Goal: Information Seeking & Learning: Learn about a topic

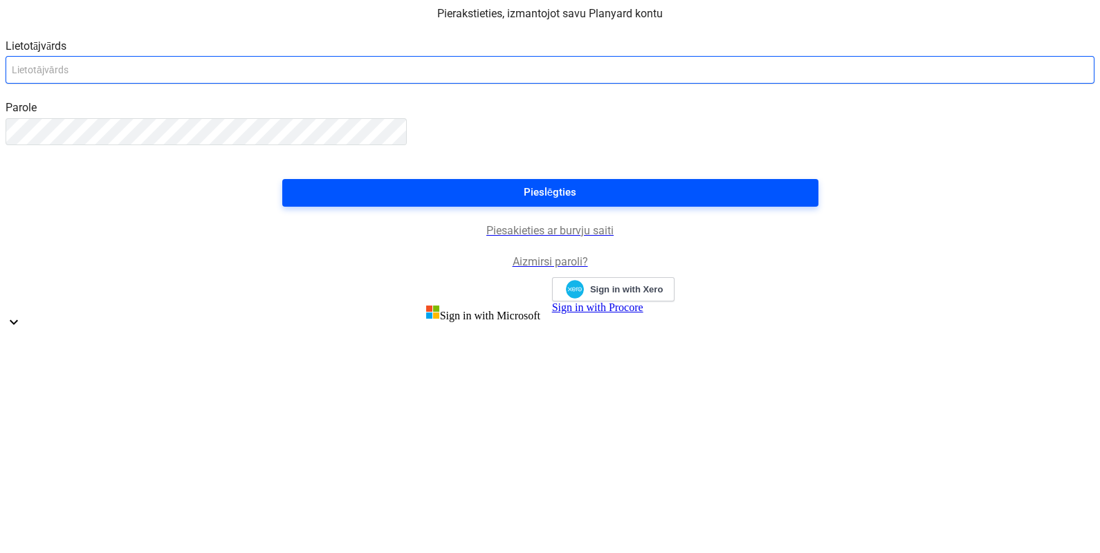
type input "[EMAIL_ADDRESS][DOMAIN_NAME]"
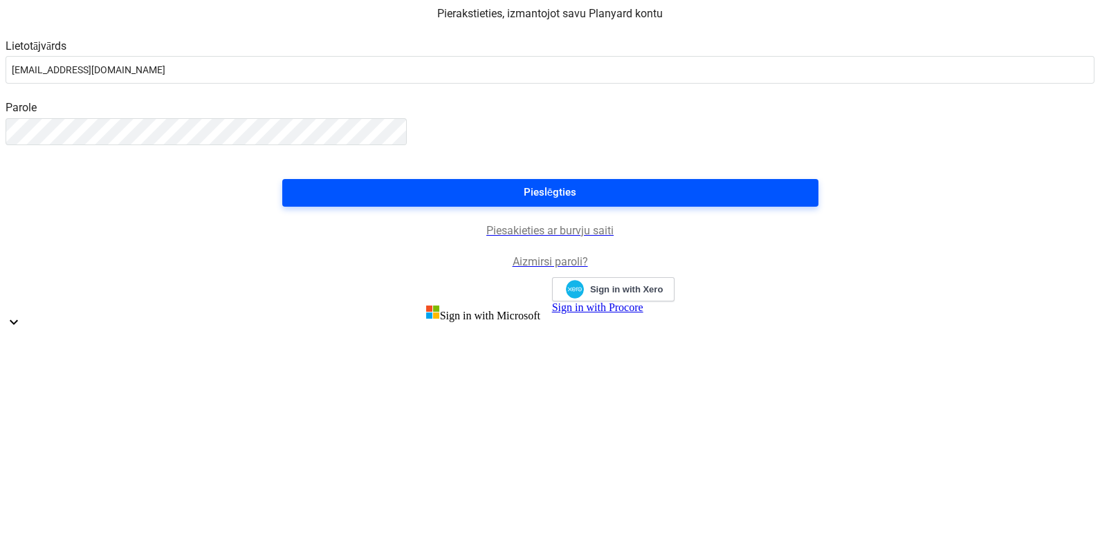
click at [584, 201] on span "Pieslēgties" at bounding box center [550, 192] width 503 height 18
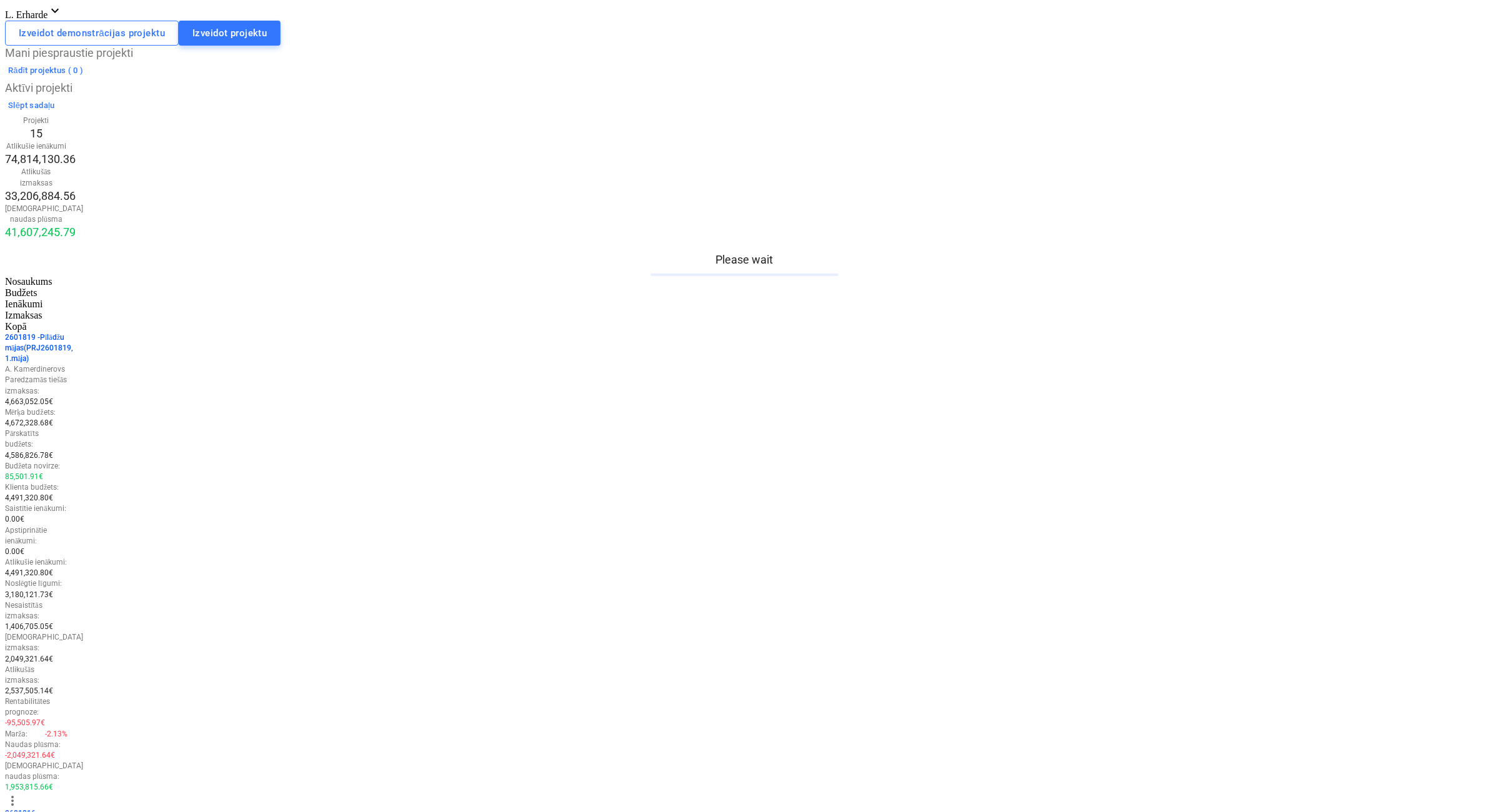
scroll to position [390, 0]
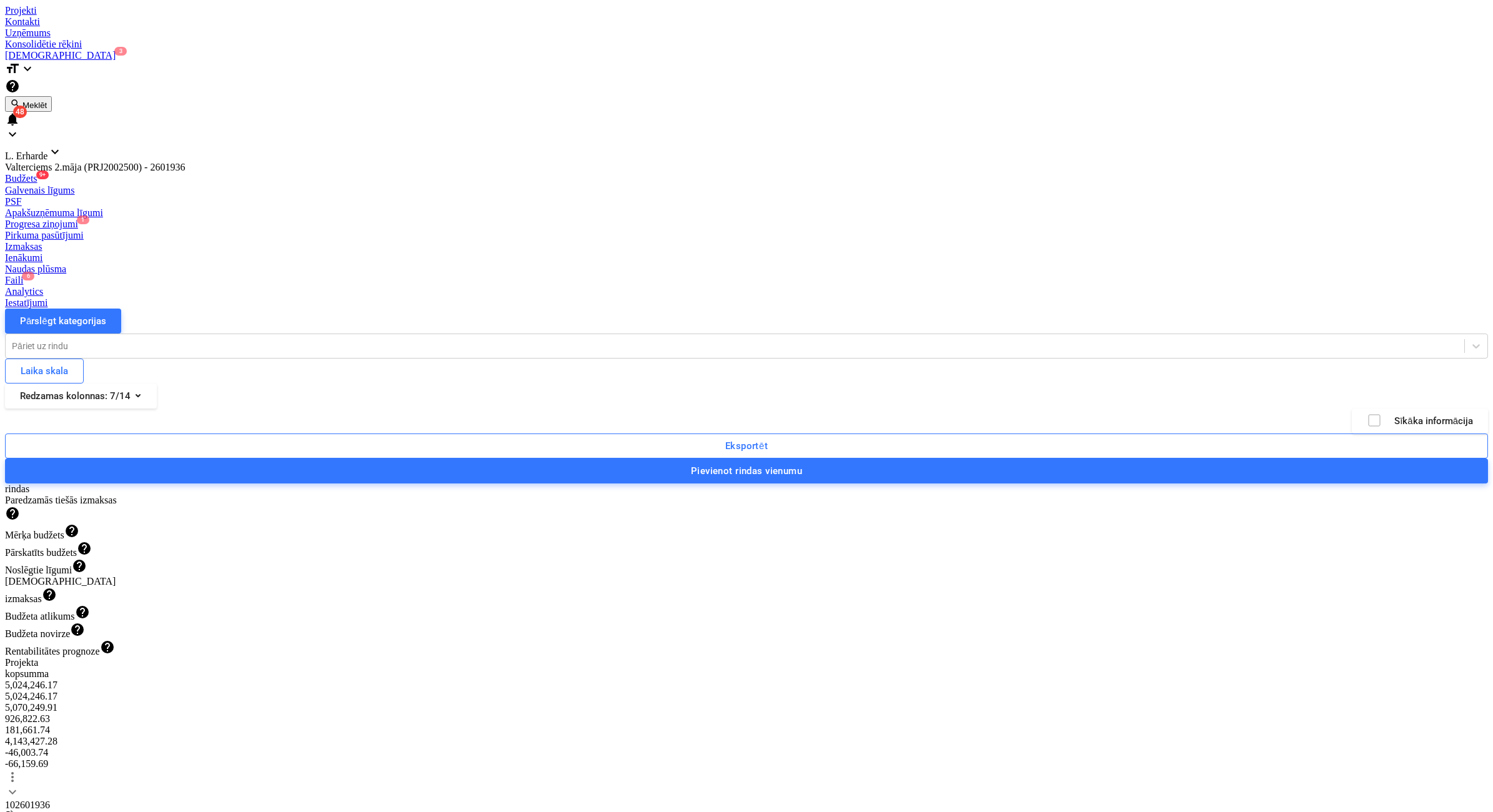
click at [20, 499] on span "keyboard_arrow_down" at bounding box center [13, 792] width 15 height 15
click at [20, 499] on span "keyboard_arrow_right" at bounding box center [13, 792] width 15 height 15
click at [20, 499] on span "keyboard_arrow_right" at bounding box center [13, 814] width 15 height 15
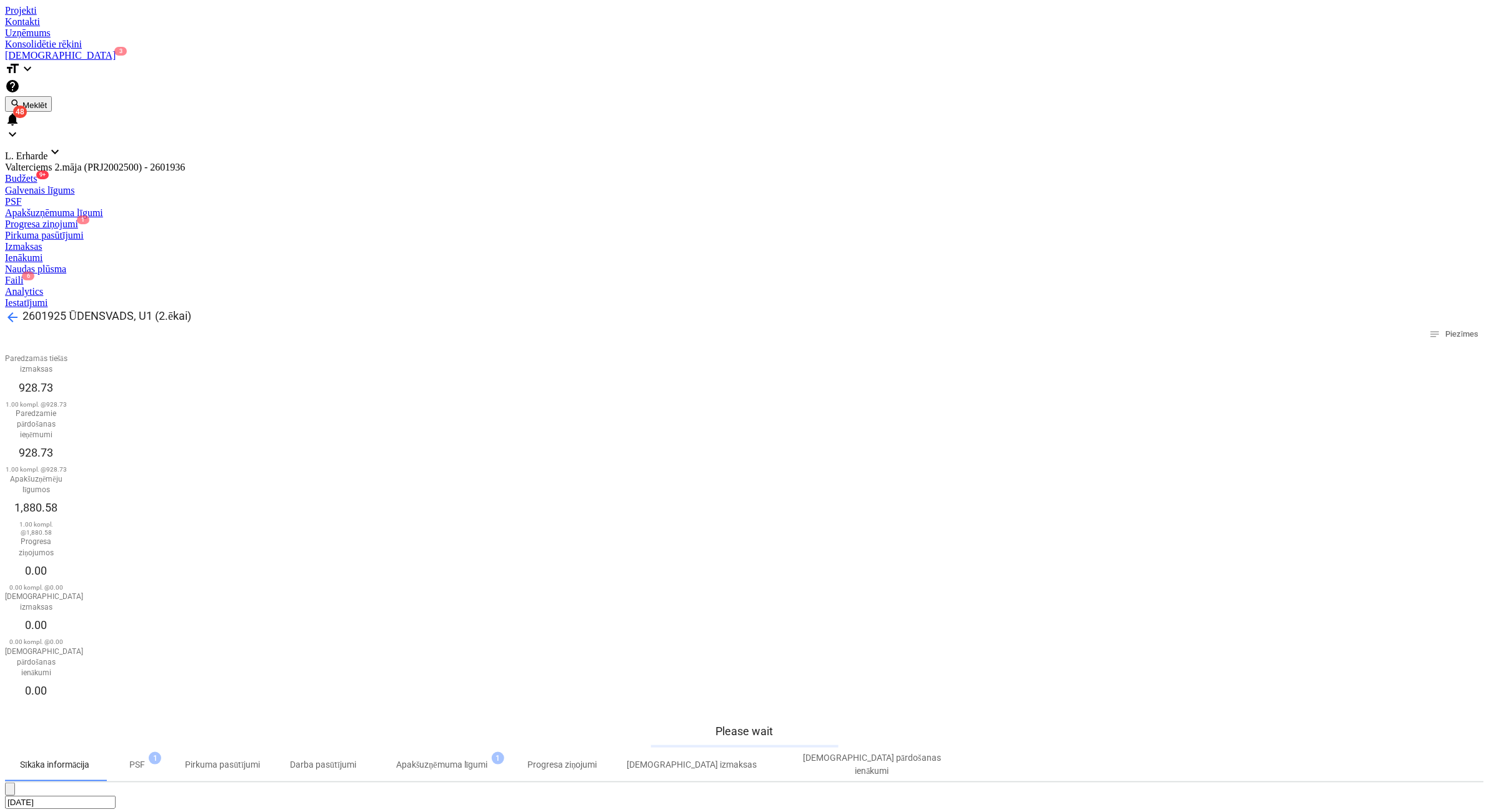
click at [155, 499] on span "PSF 1" at bounding box center [136, 765] width 35 height 14
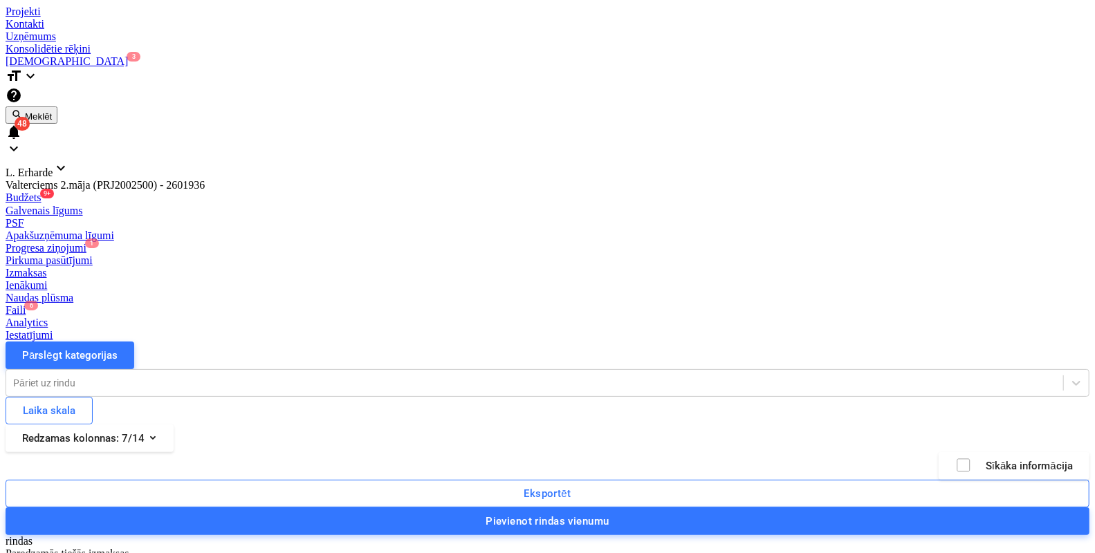
drag, startPoint x: 89, startPoint y: 142, endPoint x: 108, endPoint y: 147, distance: 20.0
drag, startPoint x: 90, startPoint y: 124, endPoint x: 119, endPoint y: 121, distance: 29.3
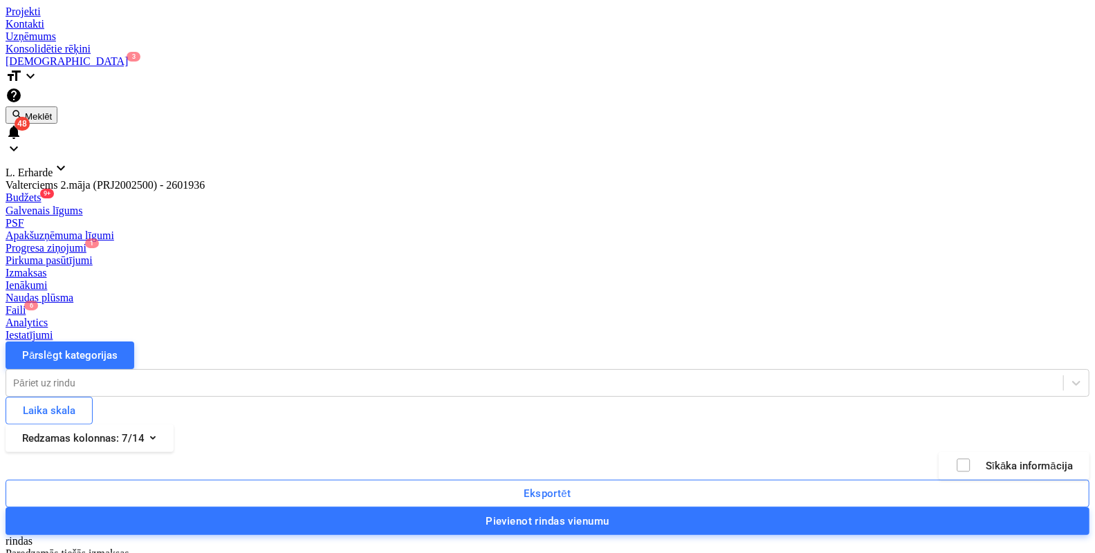
drag, startPoint x: 214, startPoint y: 120, endPoint x: 239, endPoint y: 120, distance: 24.2
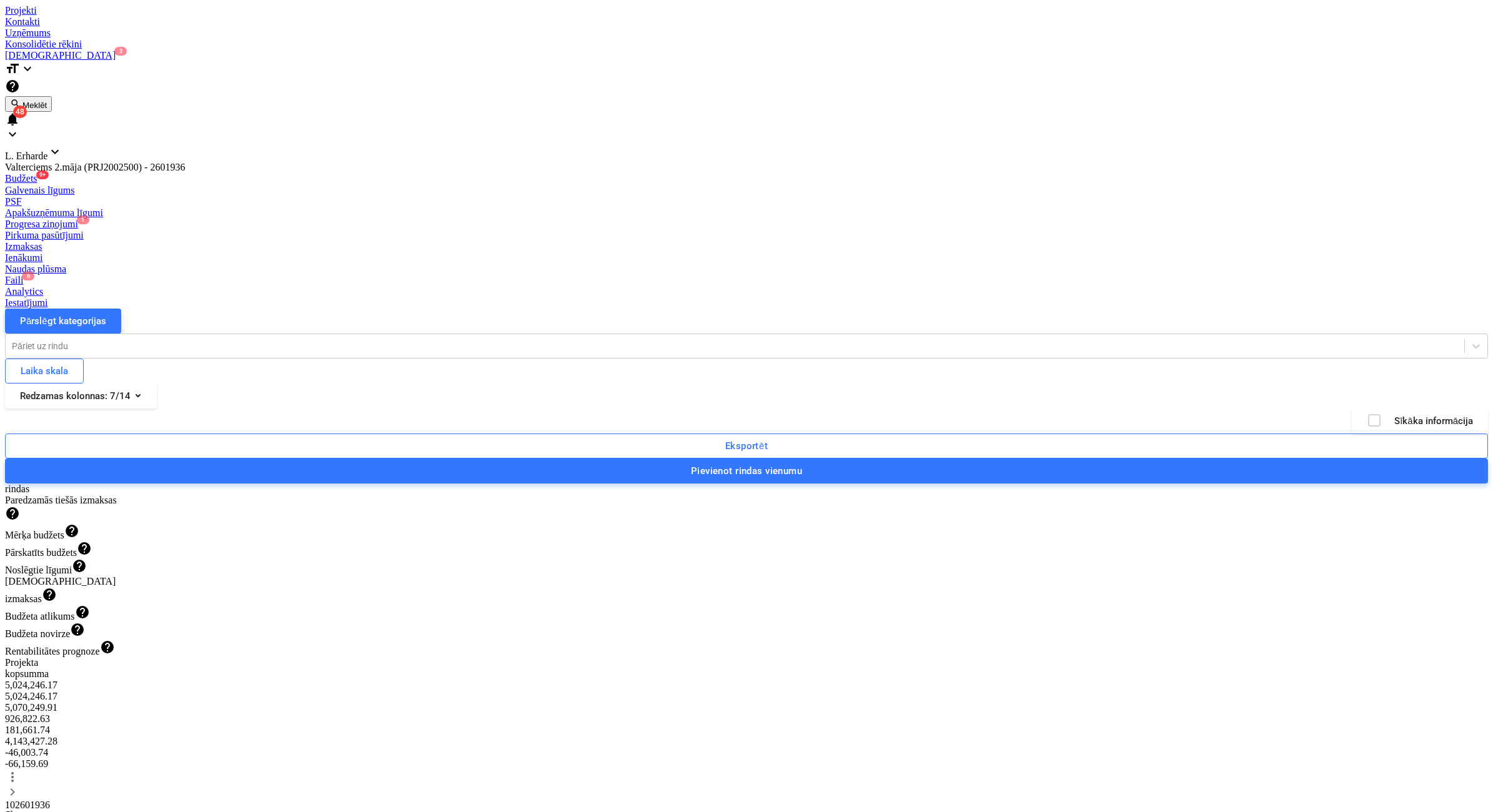
click at [20, 499] on span "keyboard_arrow_right" at bounding box center [13, 792] width 15 height 15
click at [20, 499] on span "keyboard_arrow_right" at bounding box center [13, 814] width 15 height 15
